Goal: Transaction & Acquisition: Book appointment/travel/reservation

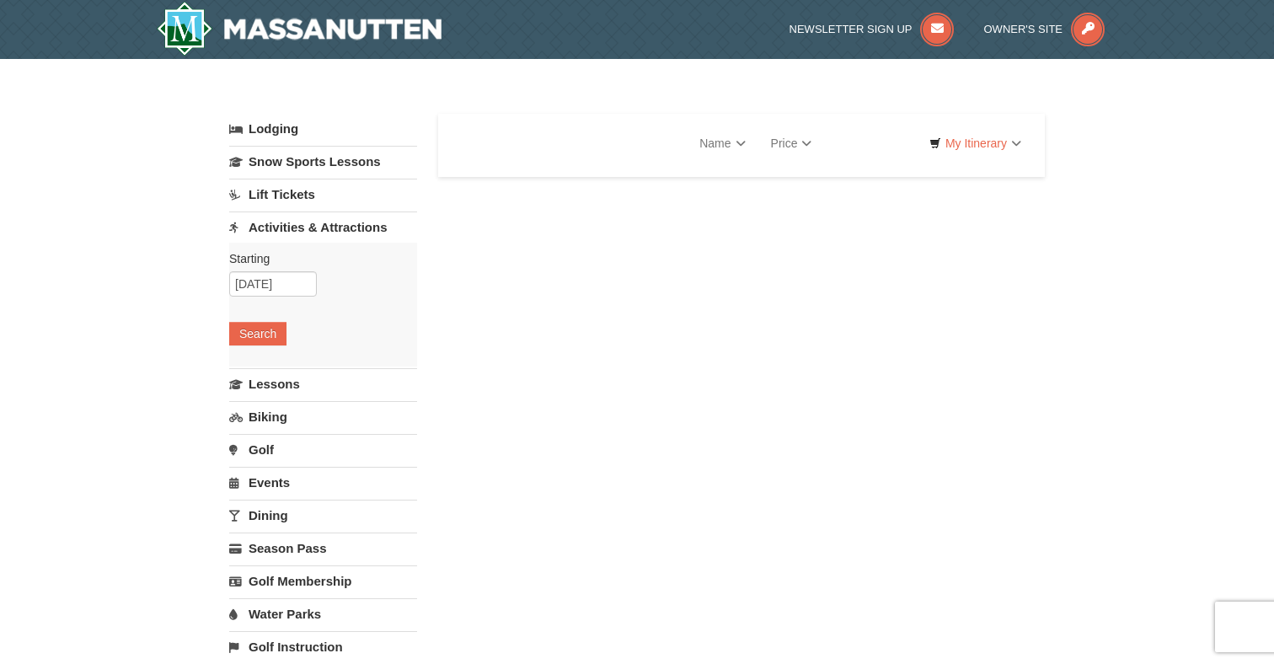
select select "9"
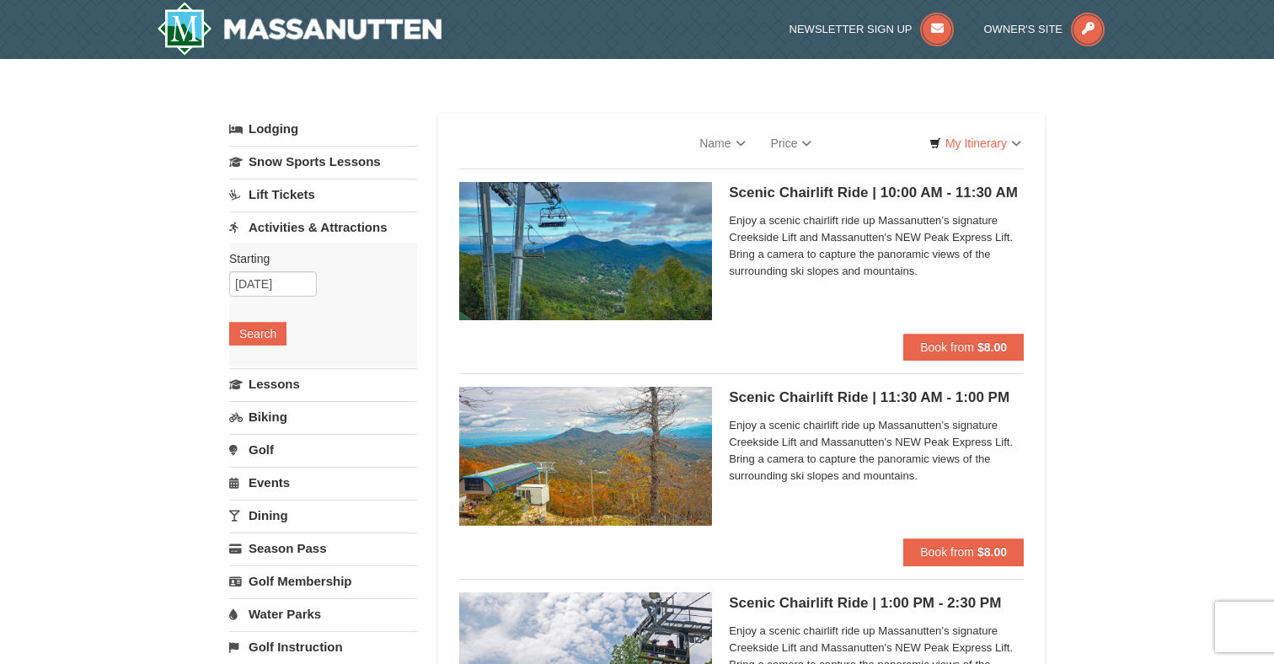
select select "9"
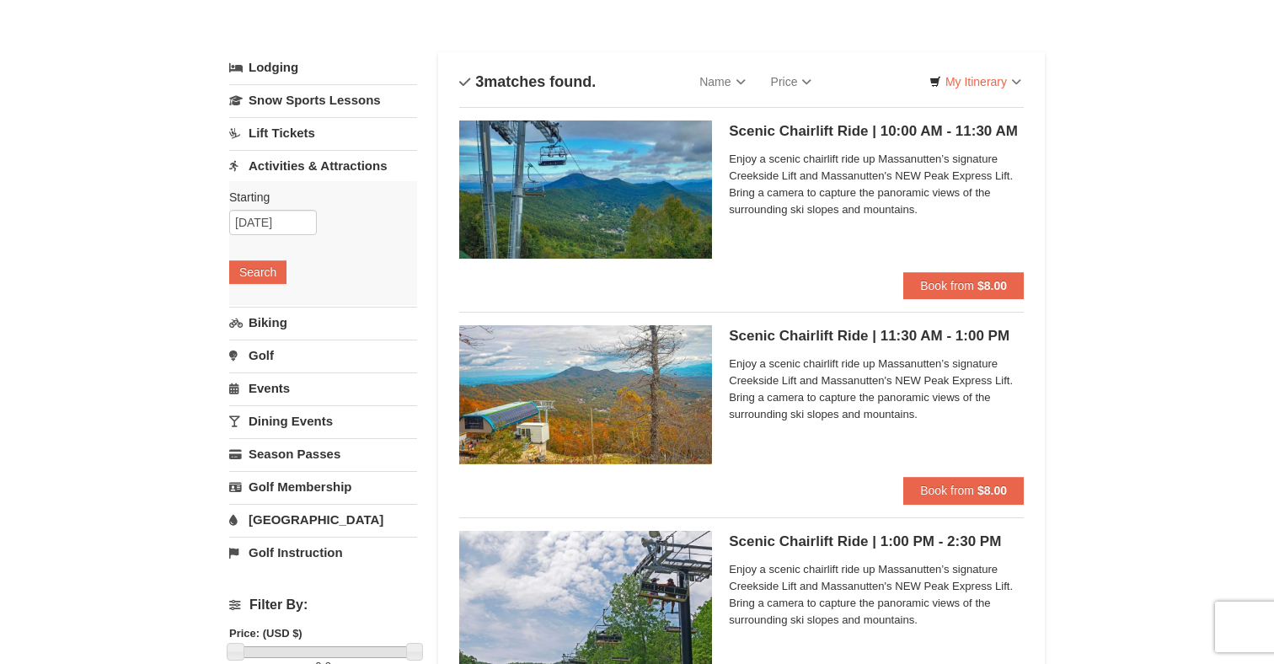
scroll to position [67, 0]
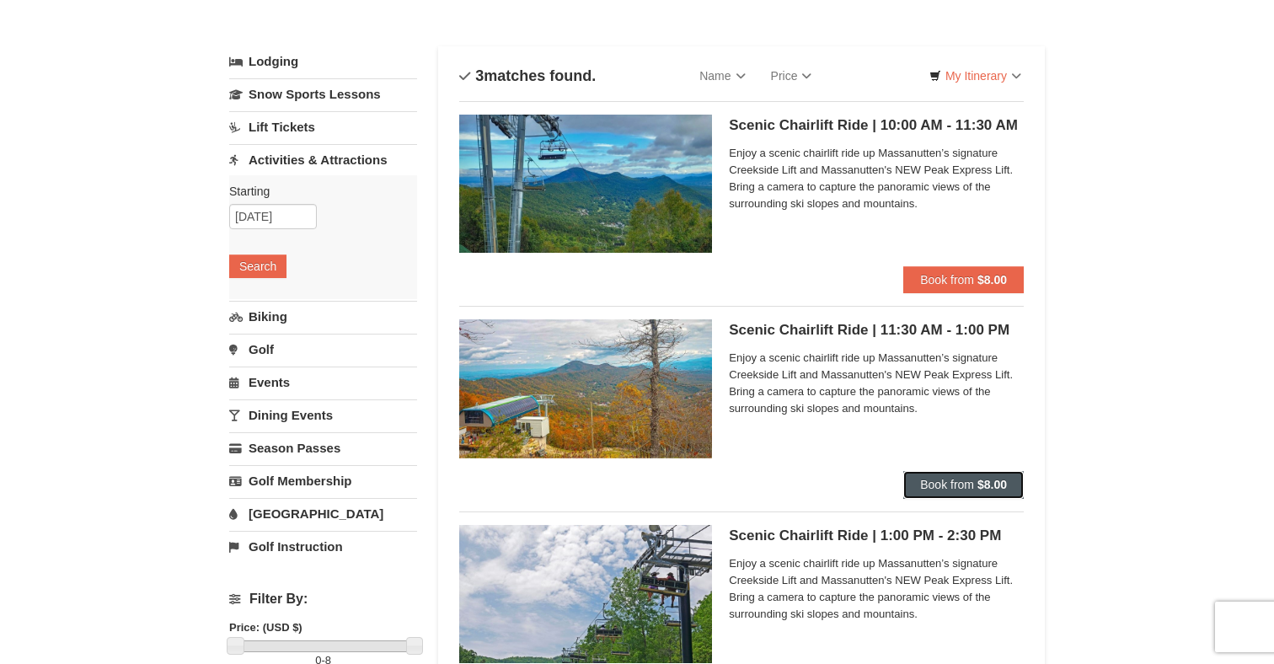
click at [942, 486] on span "Book from" at bounding box center [947, 484] width 54 height 13
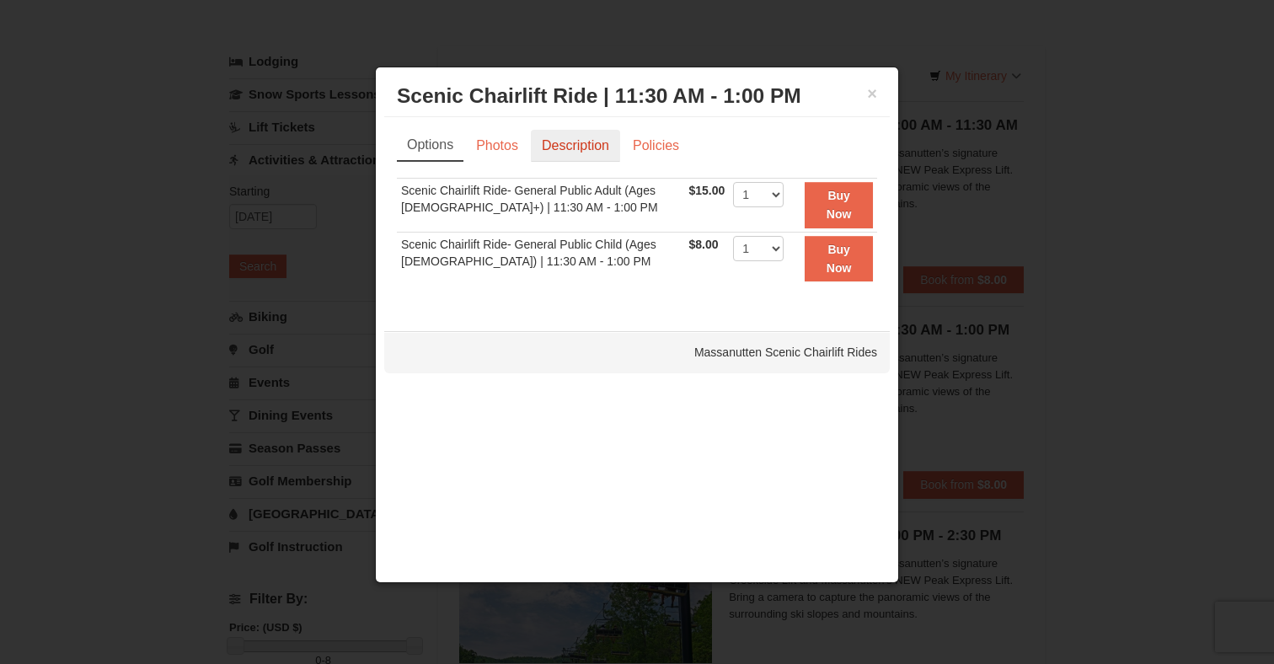
click at [571, 154] on link "Description" at bounding box center [575, 146] width 89 height 32
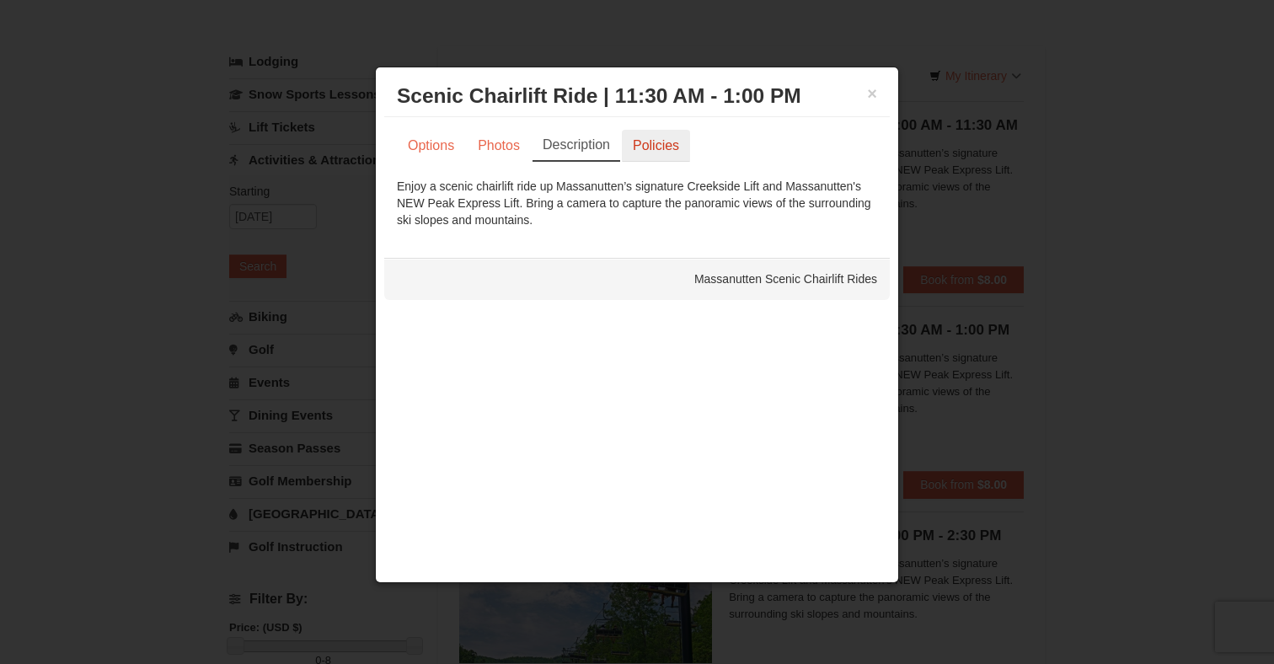
click at [638, 149] on link "Policies" at bounding box center [656, 146] width 68 height 32
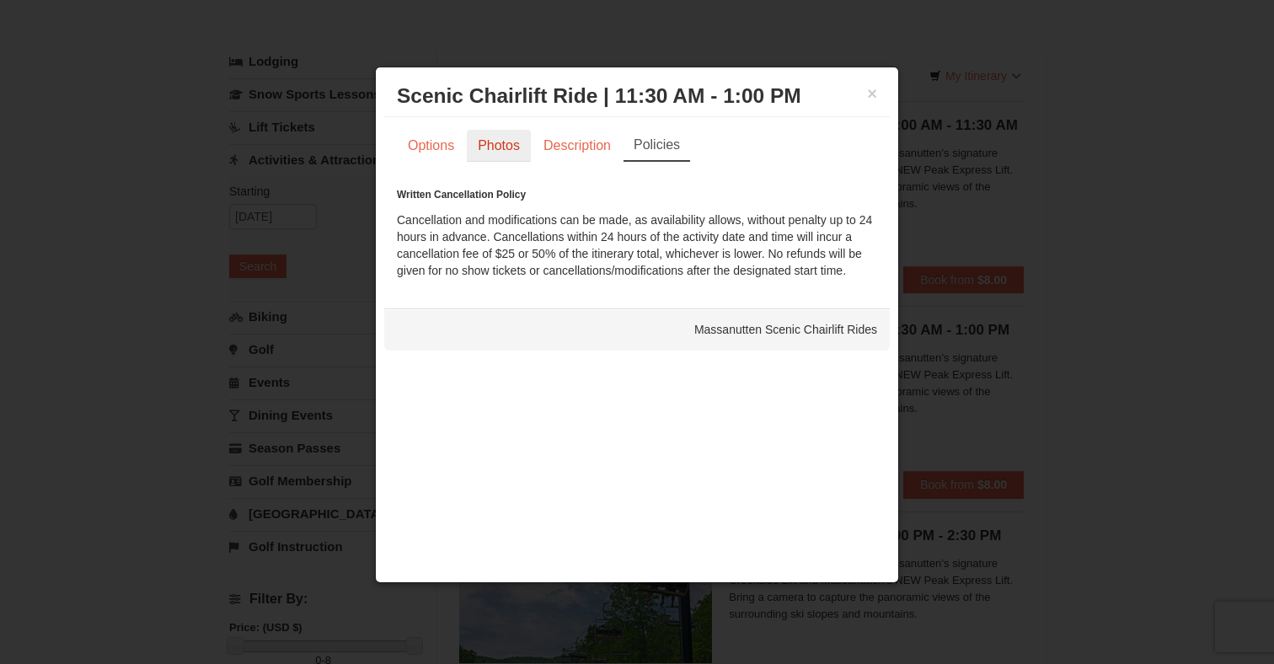
click at [506, 137] on link "Photos" at bounding box center [499, 146] width 64 height 32
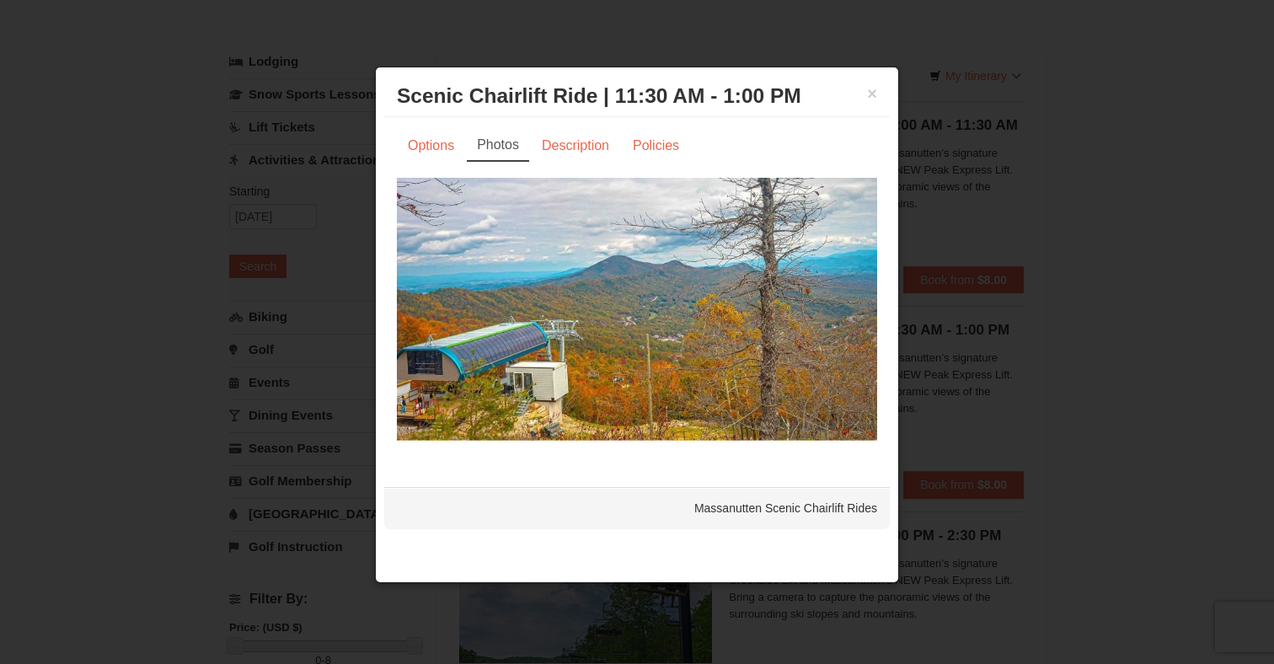
click at [392, 137] on div "Options Photos Description Policies Sorry, no matches found. Please remove some…" at bounding box center [636, 293] width 505 height 353
click at [416, 142] on link "Options" at bounding box center [431, 146] width 68 height 32
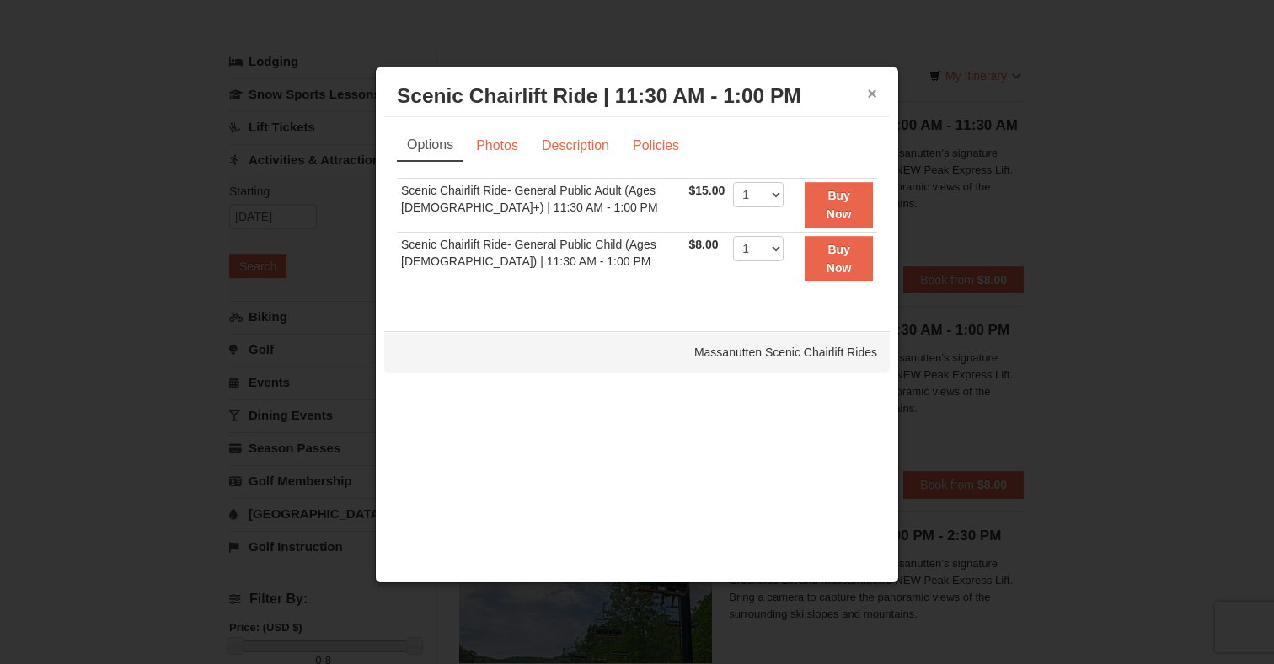
click at [876, 94] on button "×" at bounding box center [872, 93] width 10 height 17
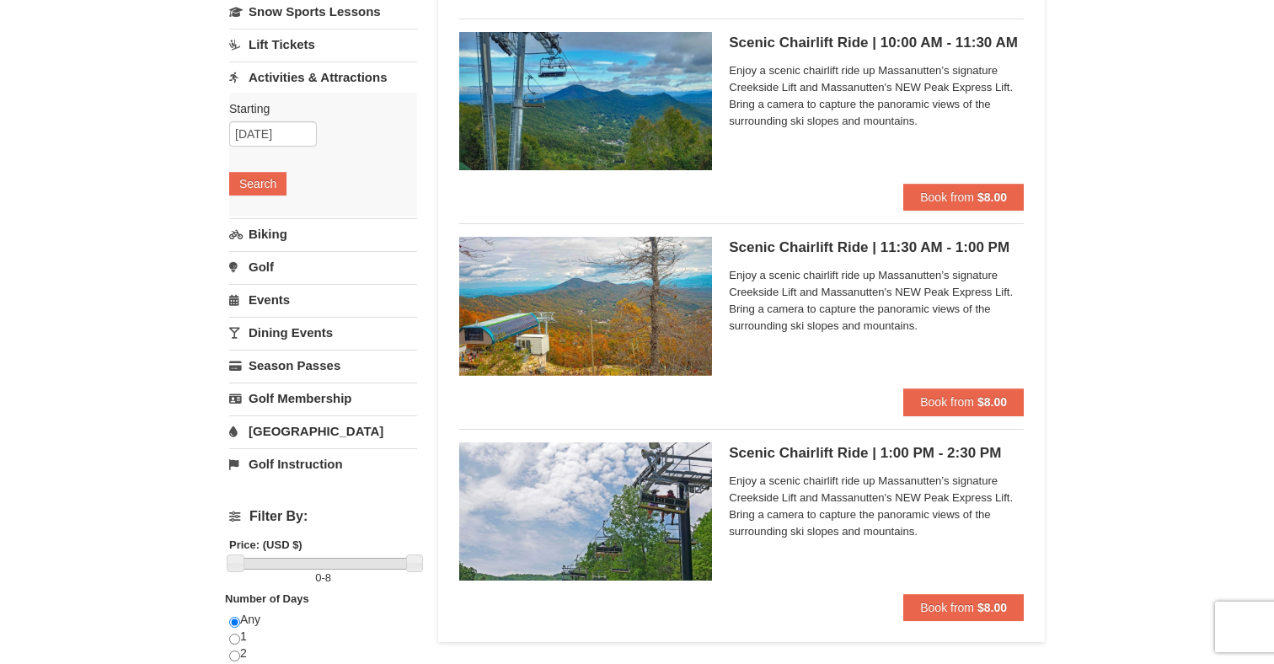
scroll to position [0, 0]
